Goal: Task Accomplishment & Management: Use online tool/utility

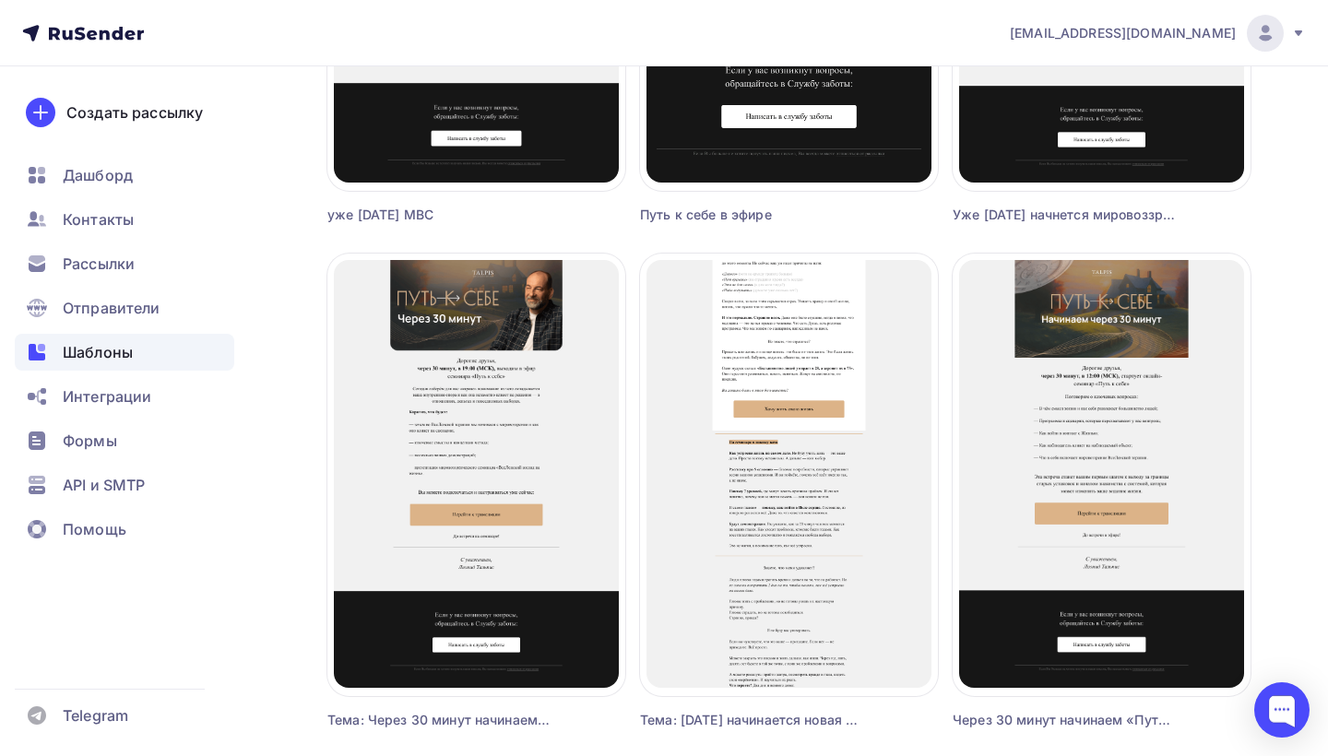
scroll to position [1567, 0]
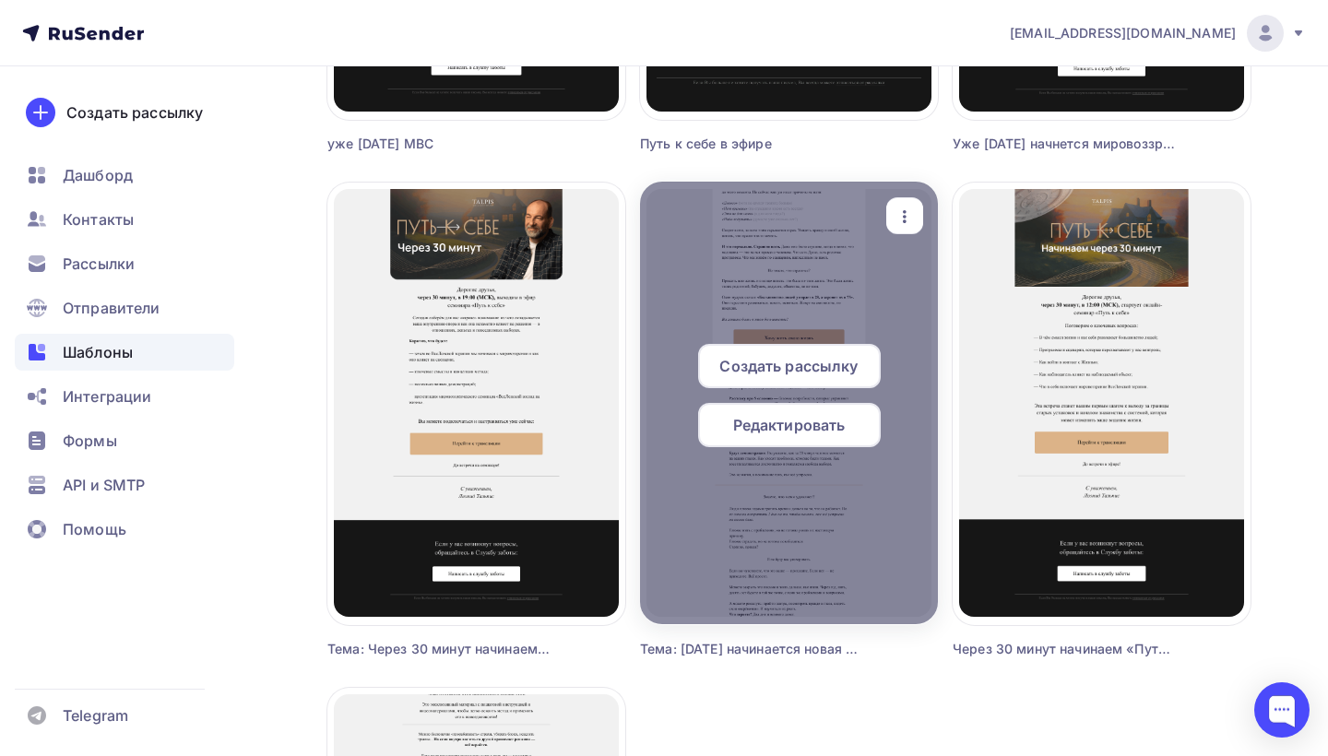
click at [822, 414] on span "Редактировать" at bounding box center [789, 425] width 112 height 22
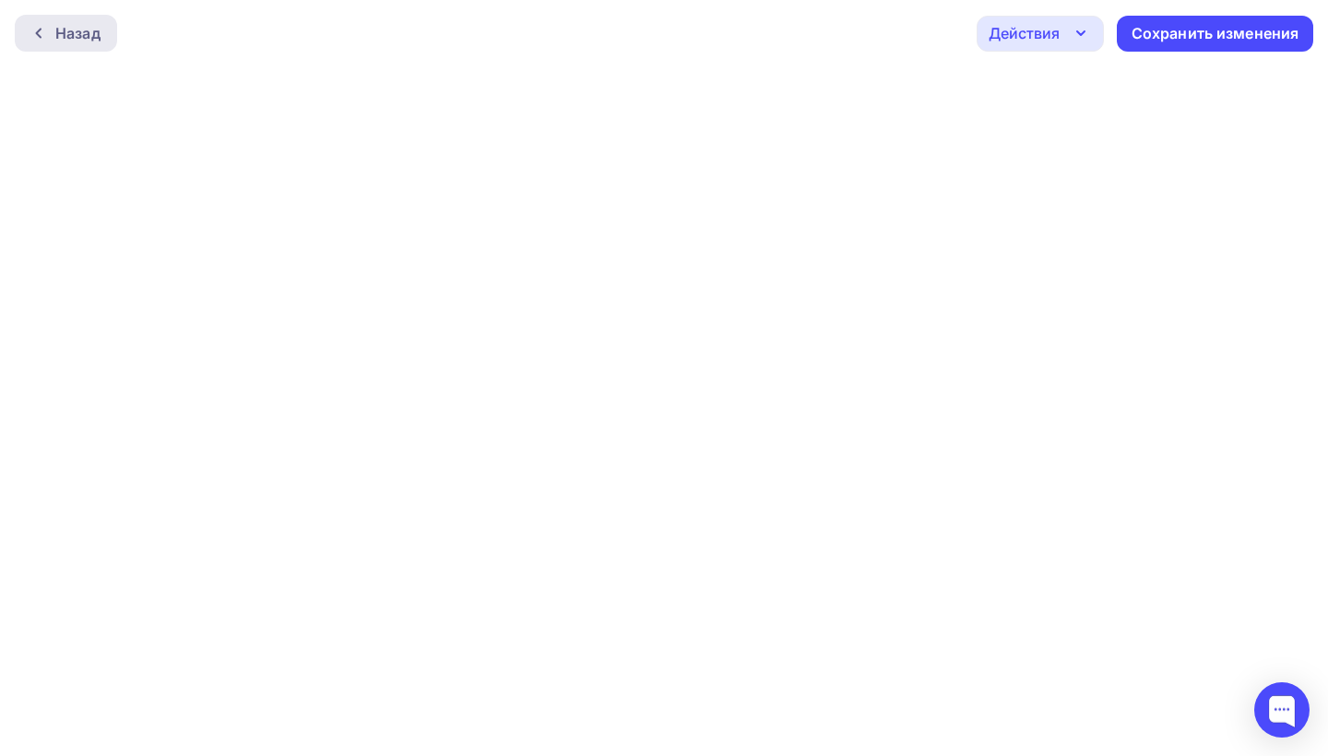
click at [95, 32] on div "Назад" at bounding box center [77, 33] width 45 height 22
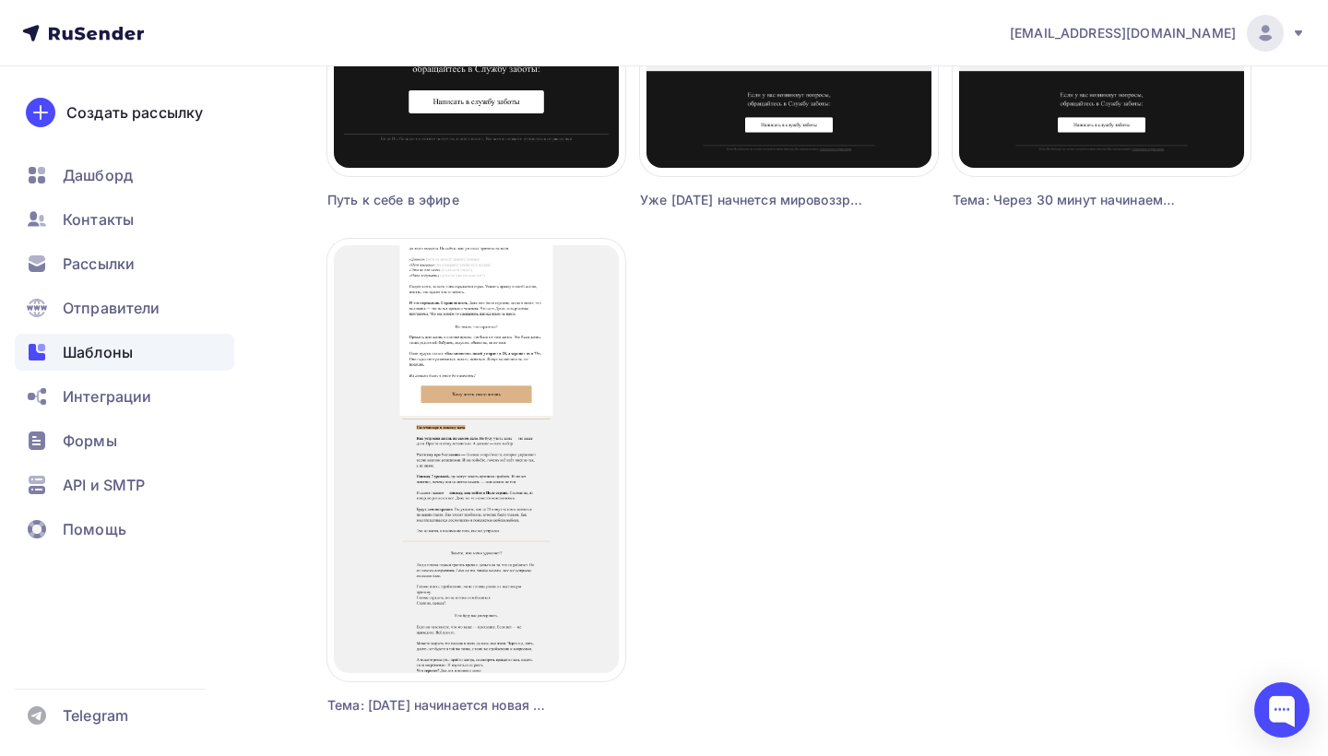
scroll to position [2018, 0]
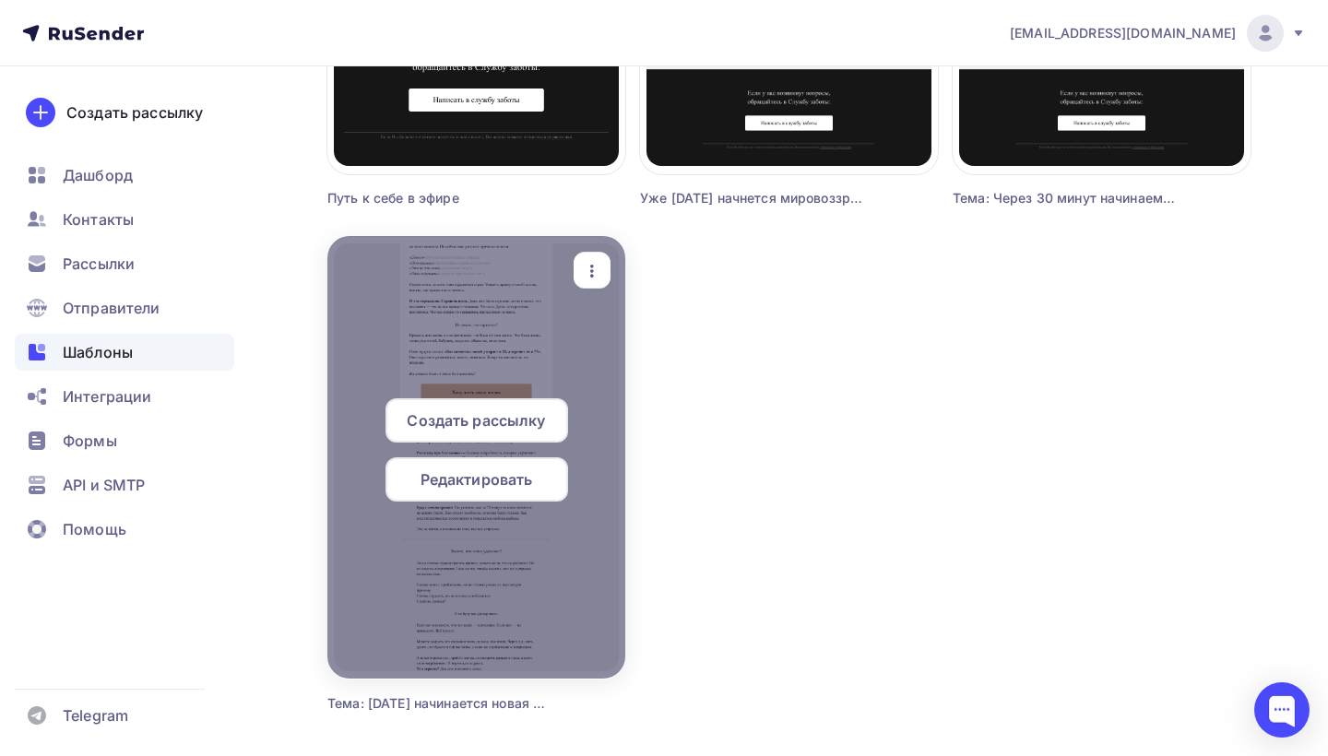
click at [467, 486] on span "Редактировать" at bounding box center [476, 479] width 112 height 22
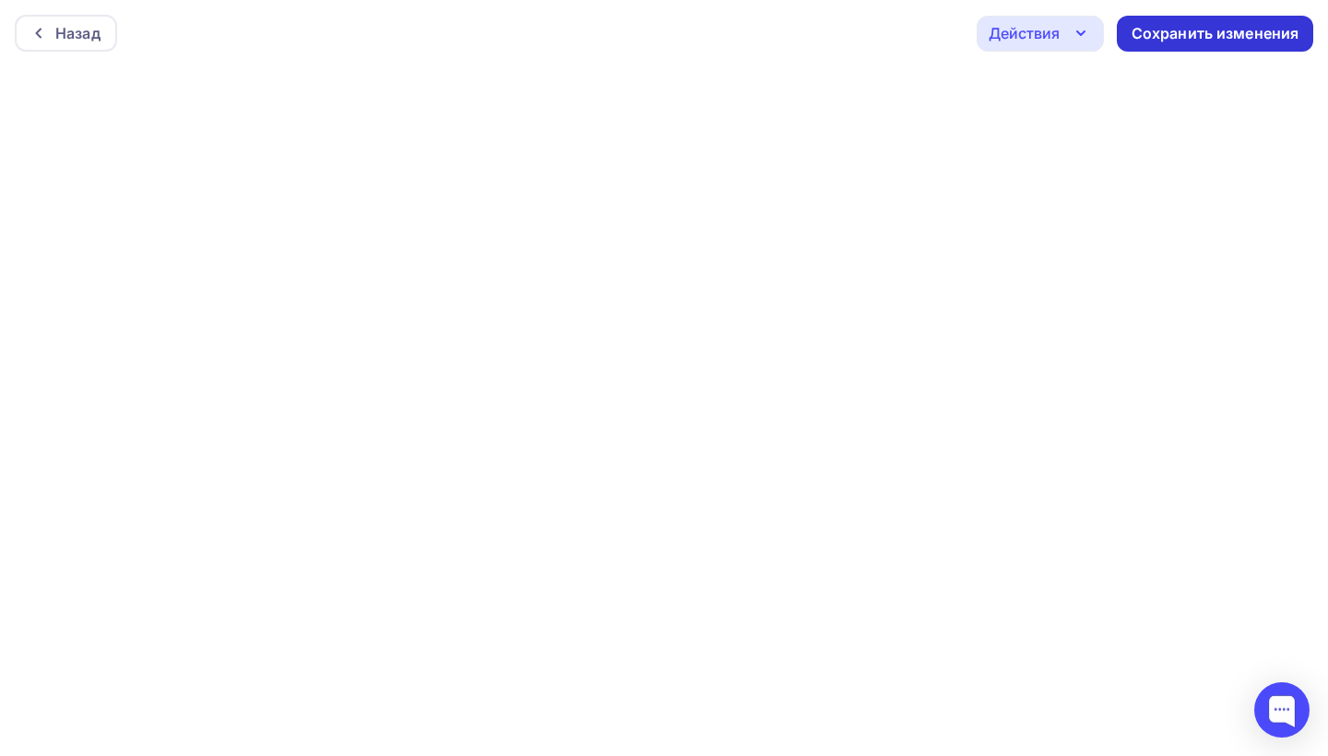
click at [1167, 38] on div "Сохранить изменения" at bounding box center [1215, 33] width 168 height 21
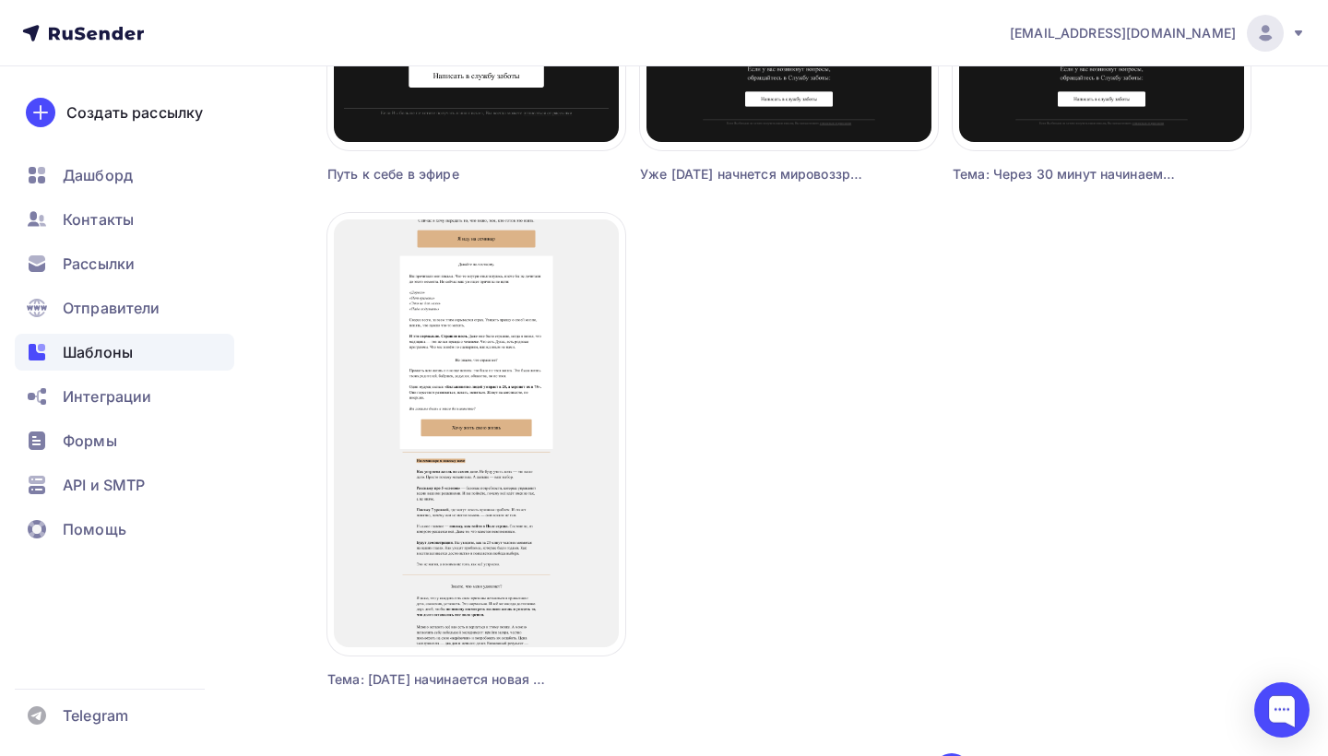
scroll to position [2071, 0]
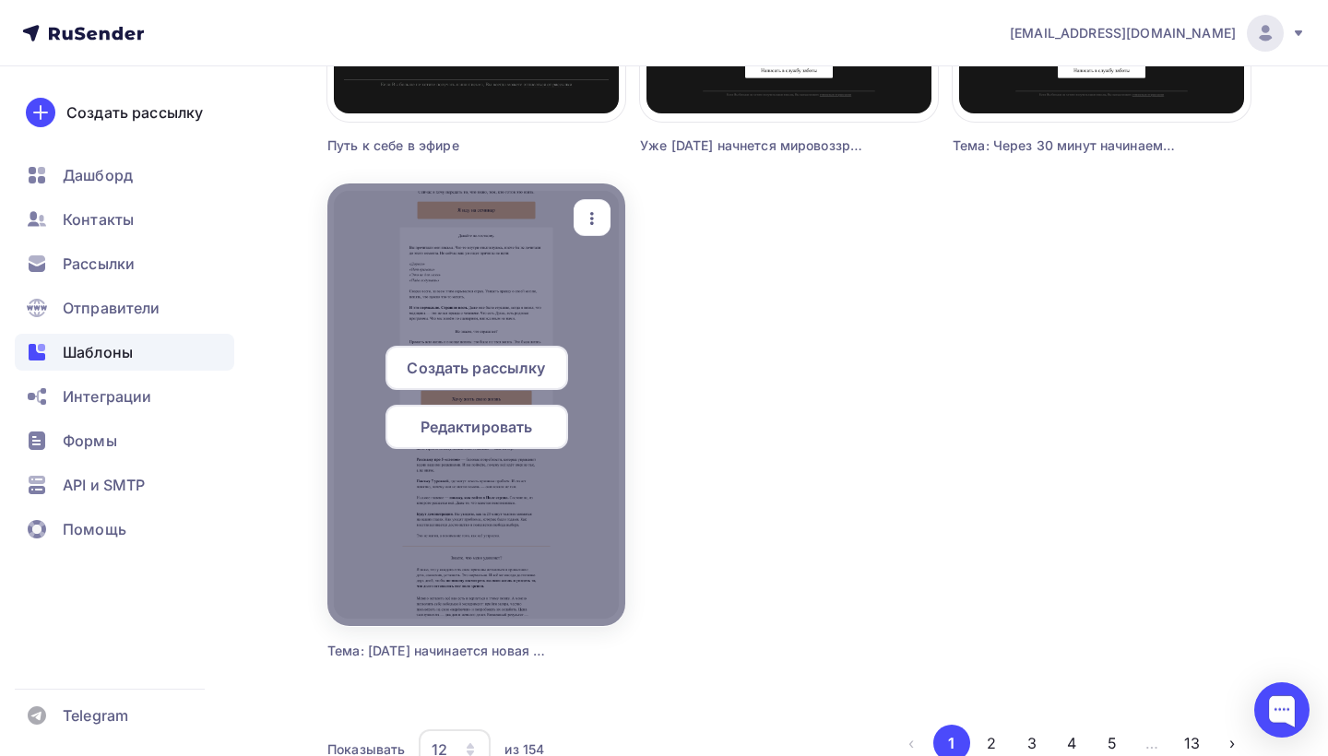
click at [466, 336] on div at bounding box center [476, 404] width 298 height 443
click at [488, 434] on span "Редактировать" at bounding box center [476, 427] width 112 height 22
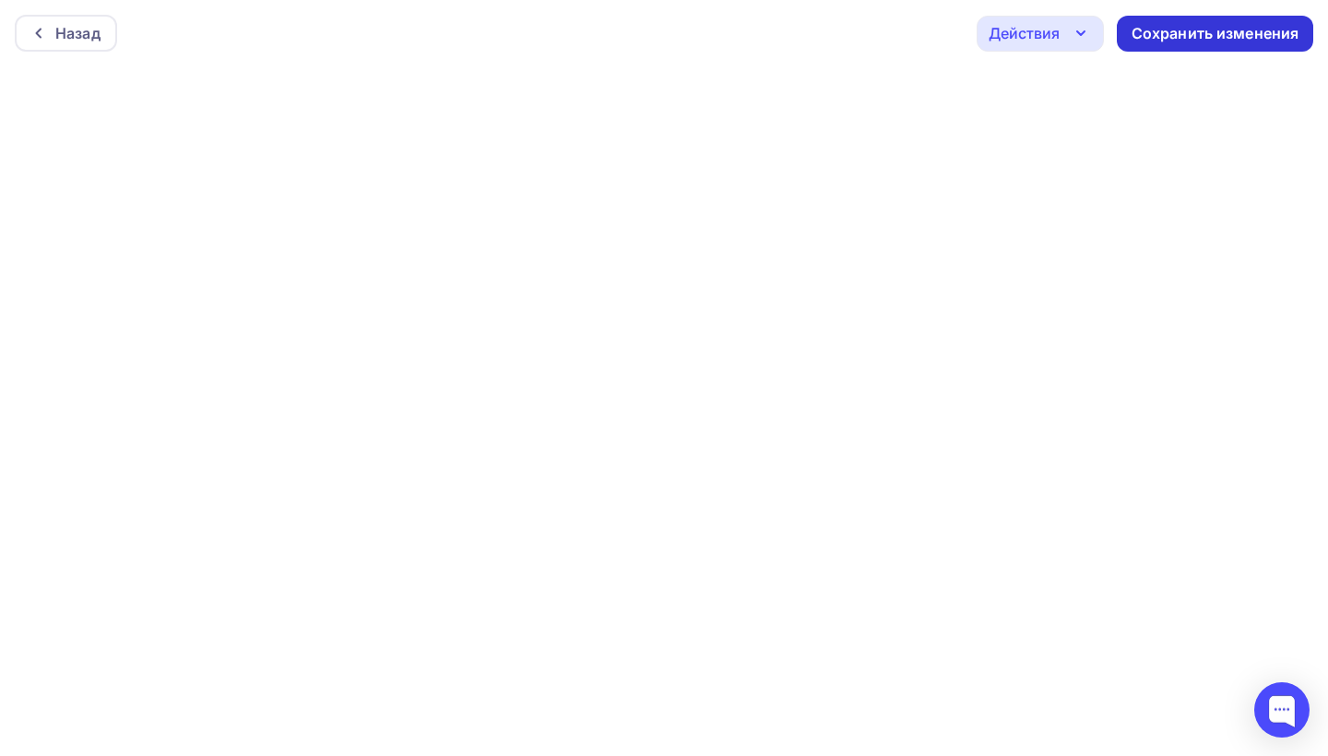
click at [1163, 34] on div "Сохранить изменения" at bounding box center [1215, 33] width 168 height 21
